Goal: Task Accomplishment & Management: Use online tool/utility

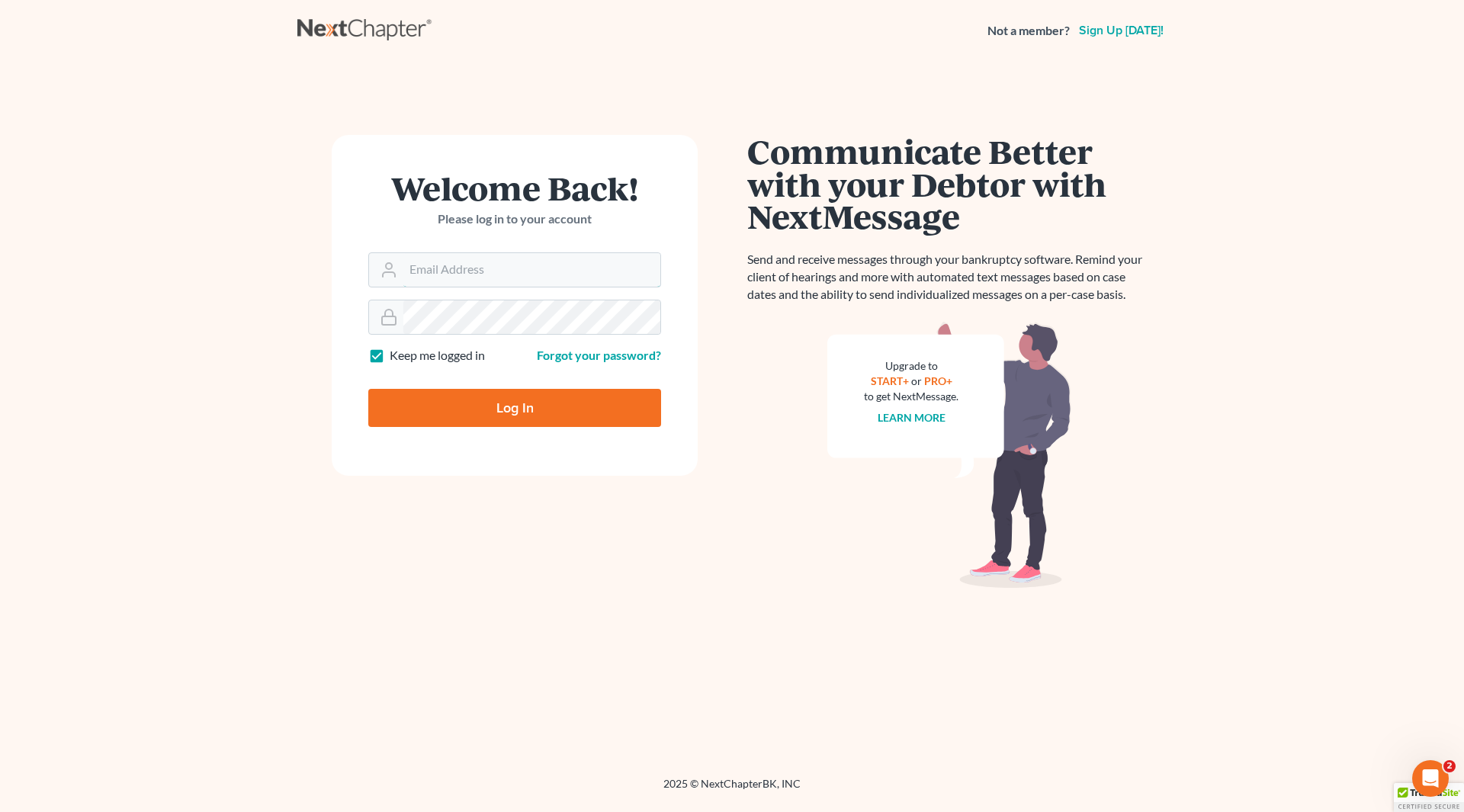
type input "wendy@cgwesq.com"
click at [499, 401] on input "Log In" at bounding box center [515, 407] width 293 height 38
type input "Thinking..."
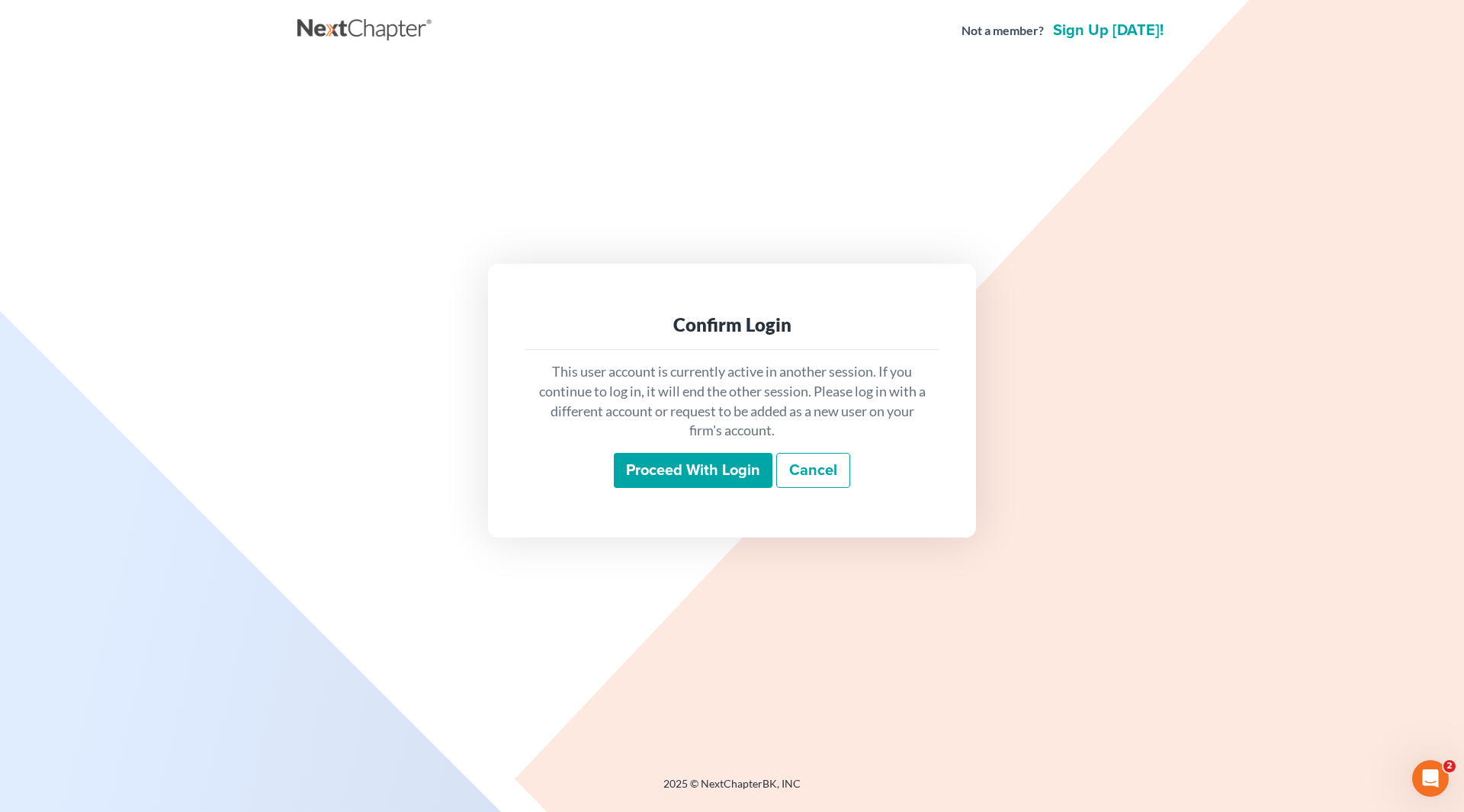
click at [656, 466] on input "Proceed with login" at bounding box center [693, 470] width 158 height 35
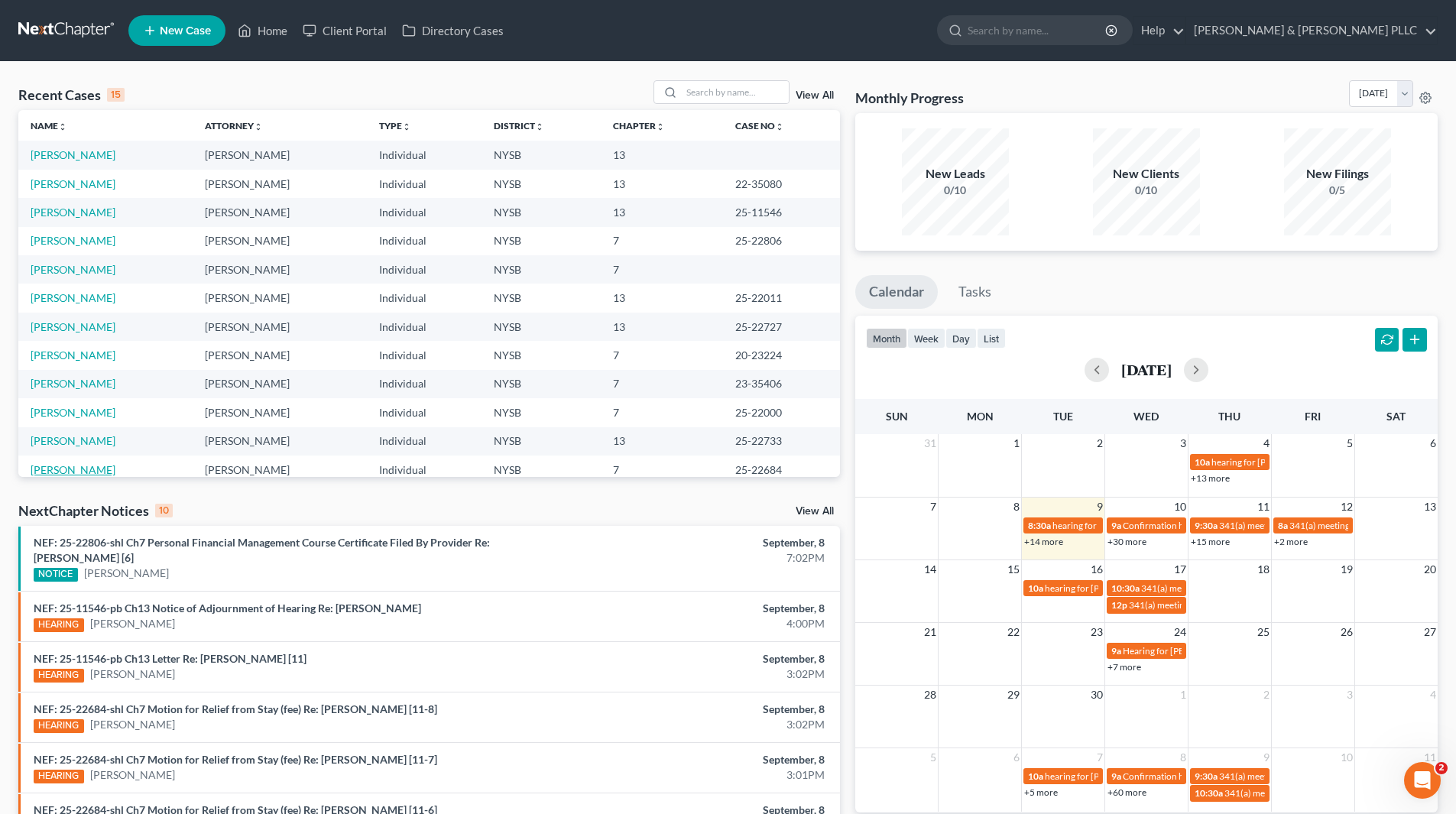
click at [63, 469] on link "[PERSON_NAME]" at bounding box center [73, 469] width 85 height 13
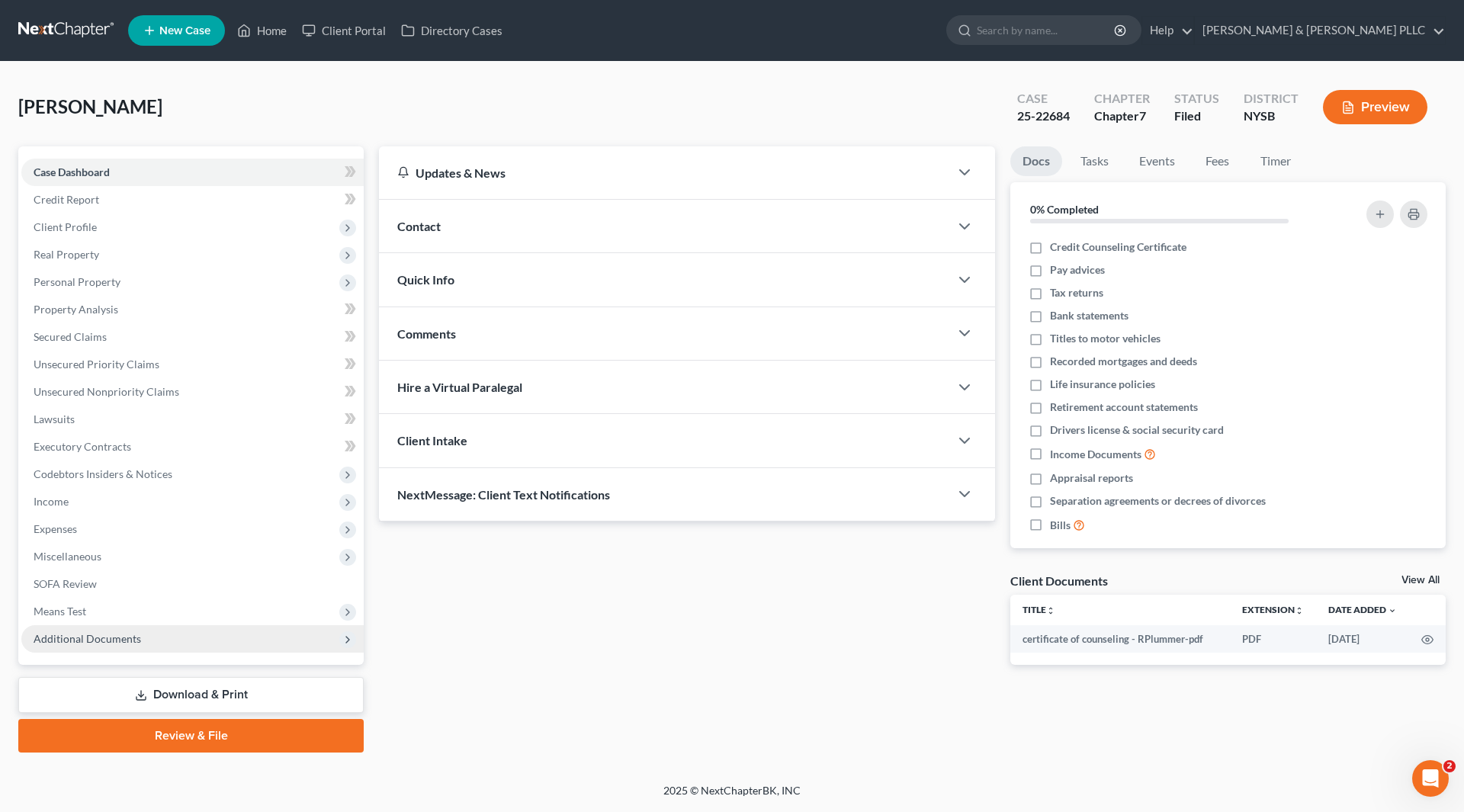
click at [73, 644] on span "Additional Documents" at bounding box center [87, 638] width 108 height 13
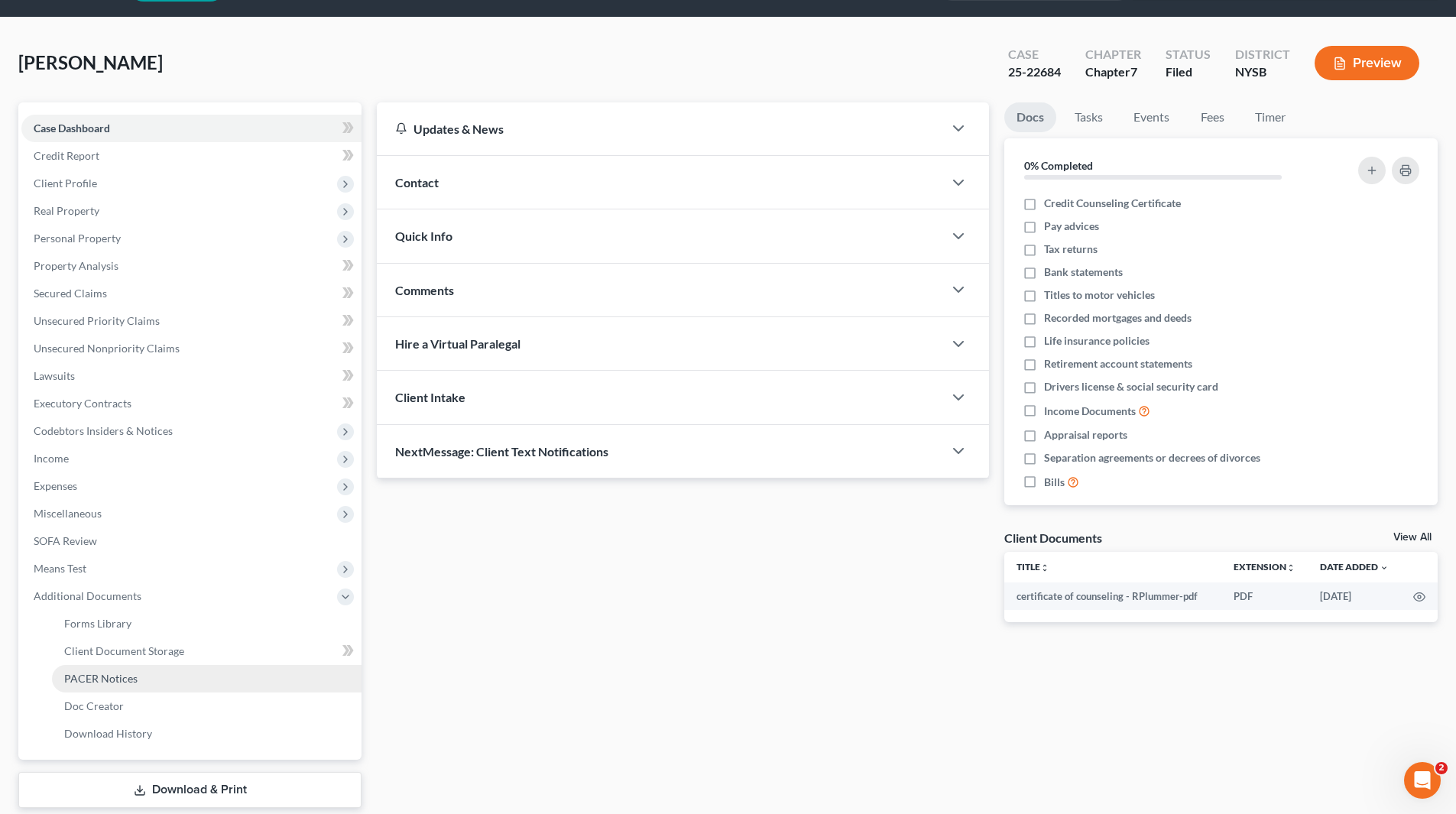
scroll to position [136, 0]
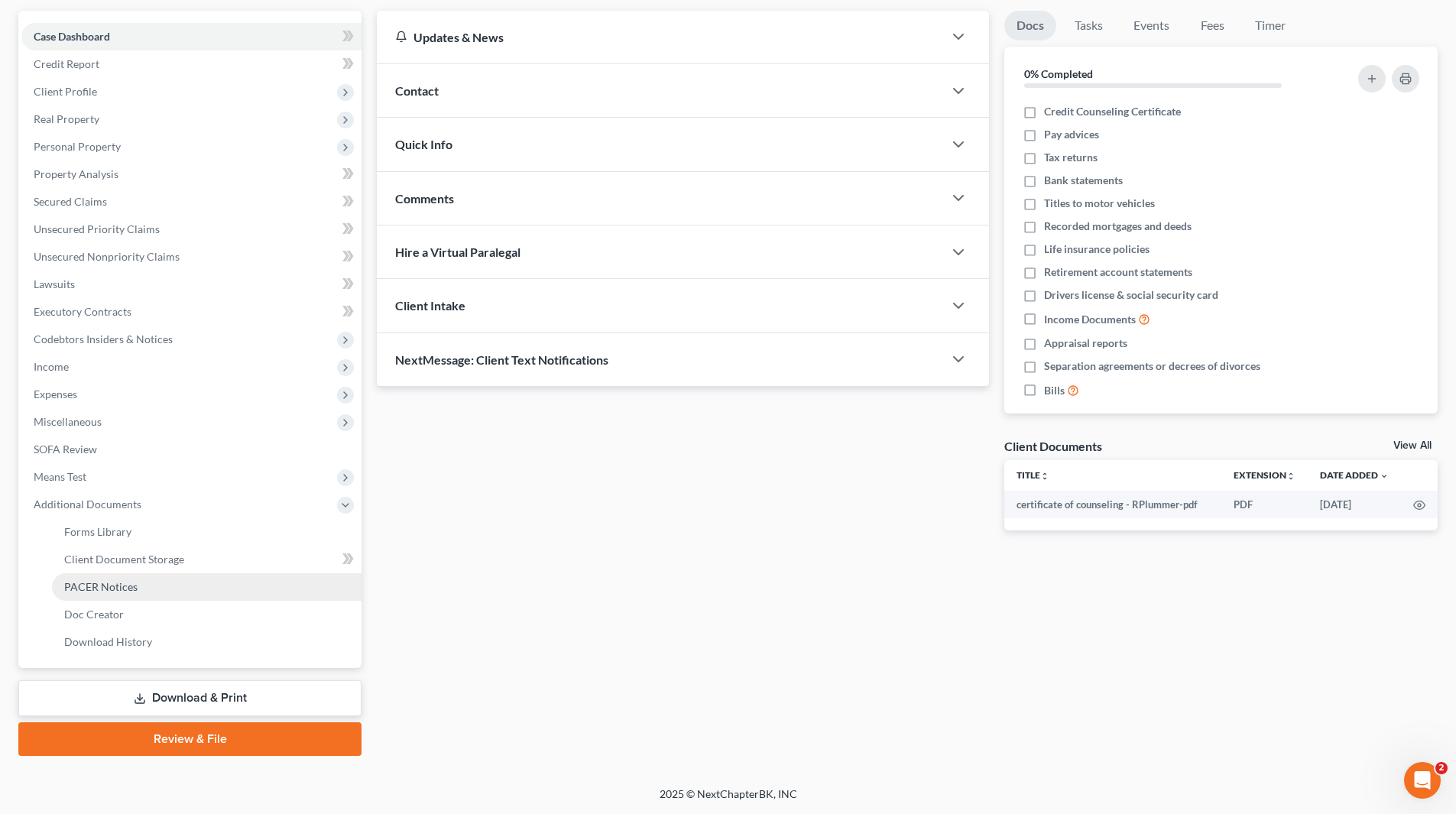
click at [108, 590] on span "PACER Notices" at bounding box center [101, 586] width 73 height 13
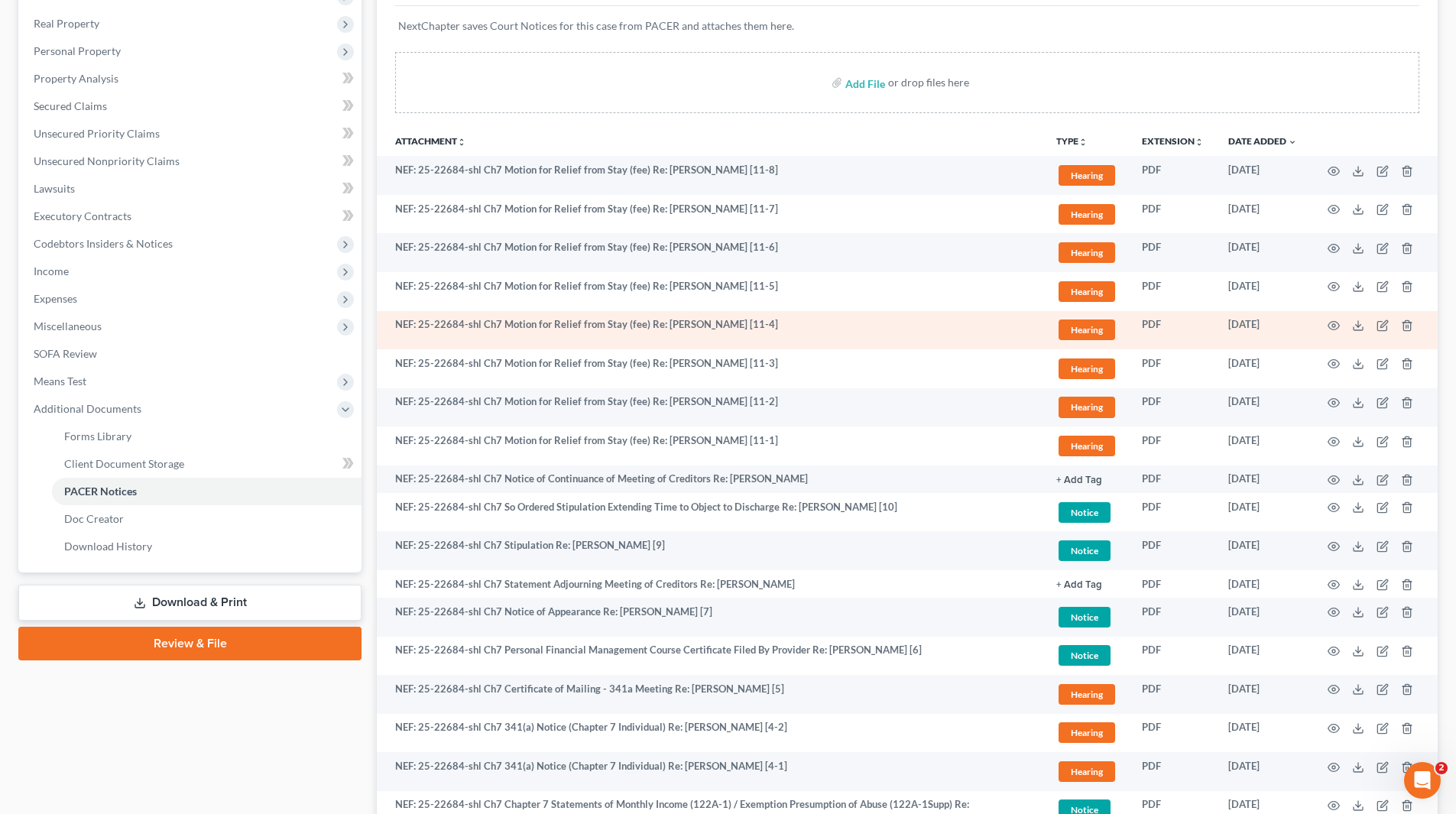
scroll to position [447, 0]
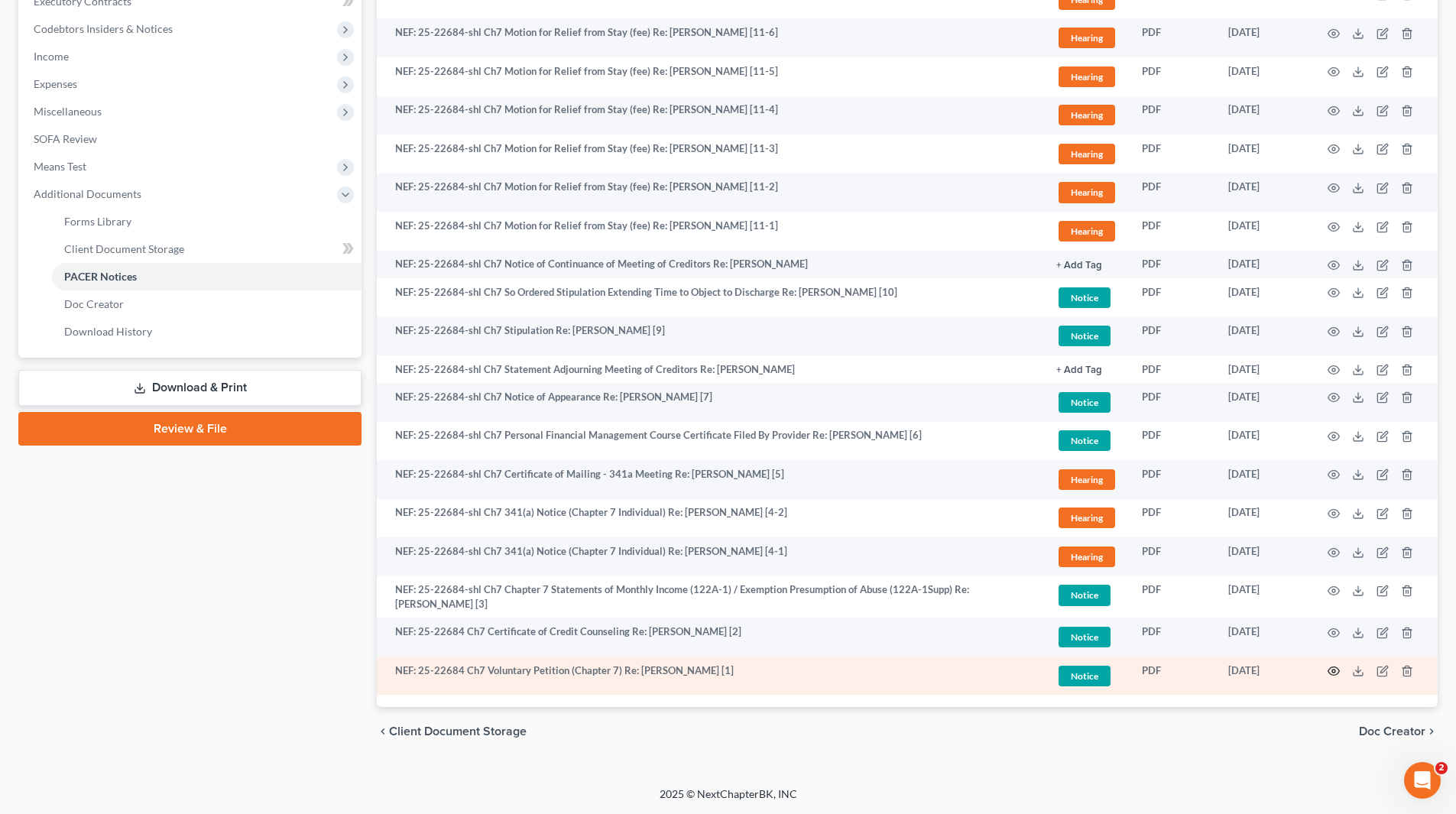
click at [1335, 668] on icon "button" at bounding box center [1334, 671] width 12 height 12
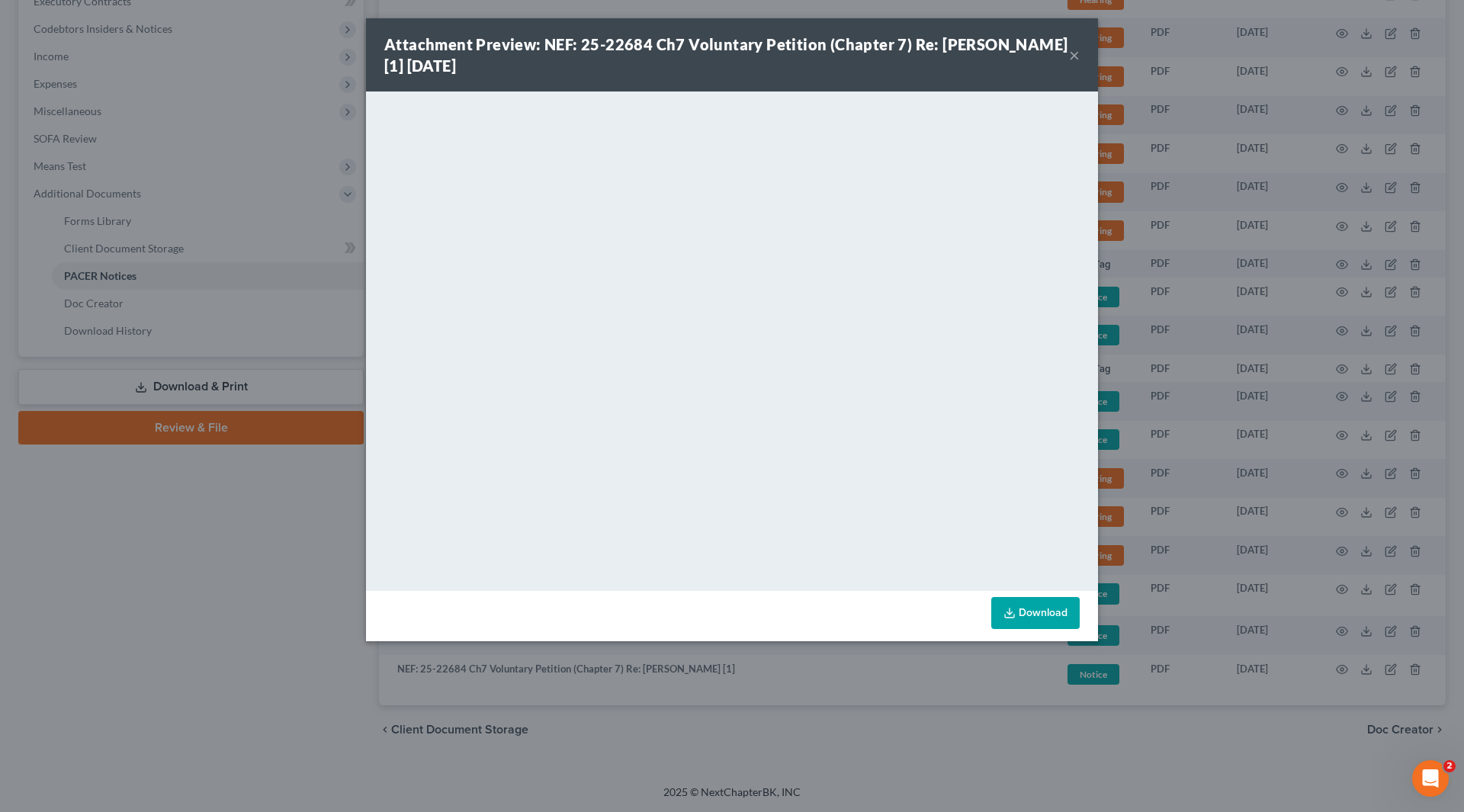
click at [1073, 58] on button "×" at bounding box center [1074, 55] width 11 height 19
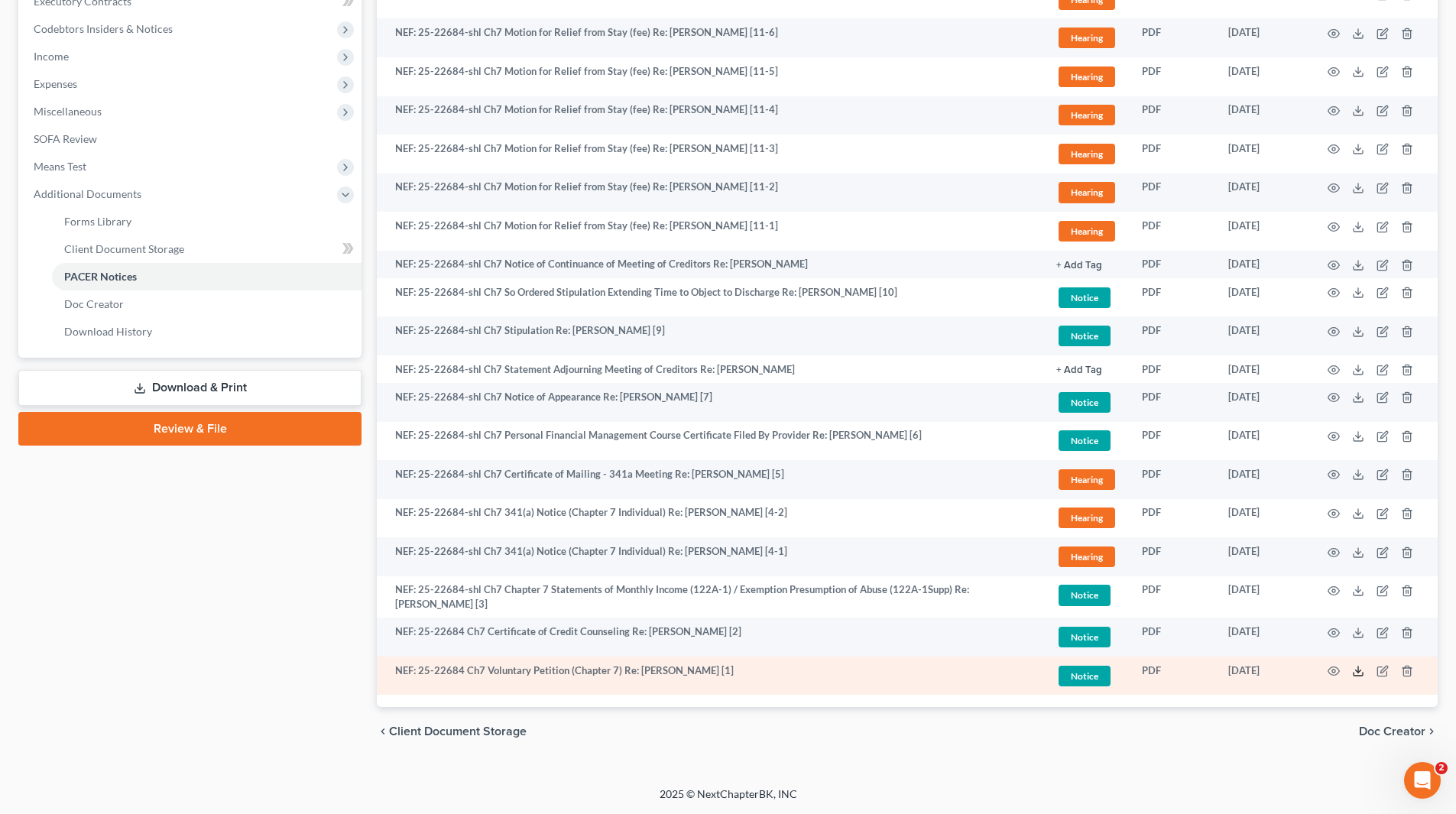
click at [1357, 670] on icon at bounding box center [1358, 671] width 12 height 12
